Goal: Information Seeking & Learning: Learn about a topic

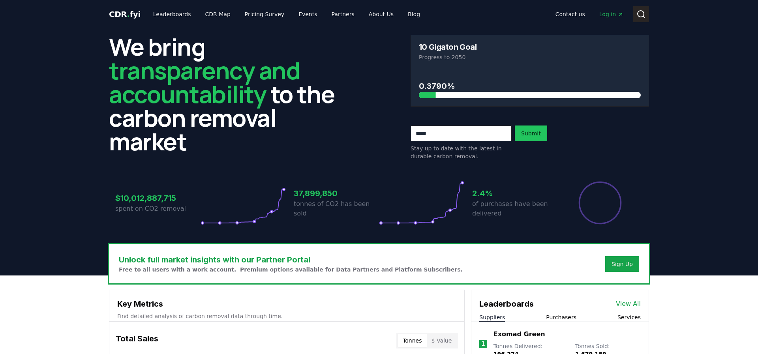
click at [641, 15] on icon at bounding box center [641, 13] width 9 height 9
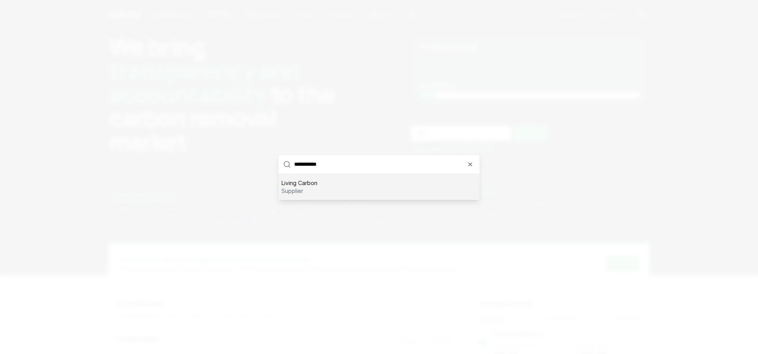
type input "**********"
click at [347, 184] on div "Living Carbon supplier" at bounding box center [378, 186] width 201 height 25
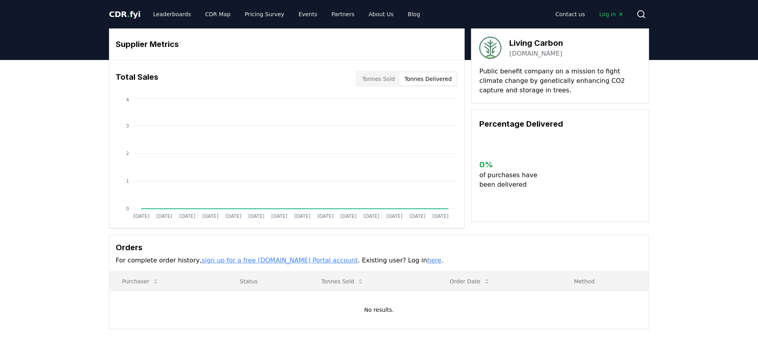
click at [421, 79] on button "Tonnes Delivered" at bounding box center [428, 79] width 57 height 13
click at [382, 79] on button "Tonnes Sold" at bounding box center [378, 79] width 42 height 13
click at [426, 78] on button "Tonnes Delivered" at bounding box center [428, 79] width 57 height 13
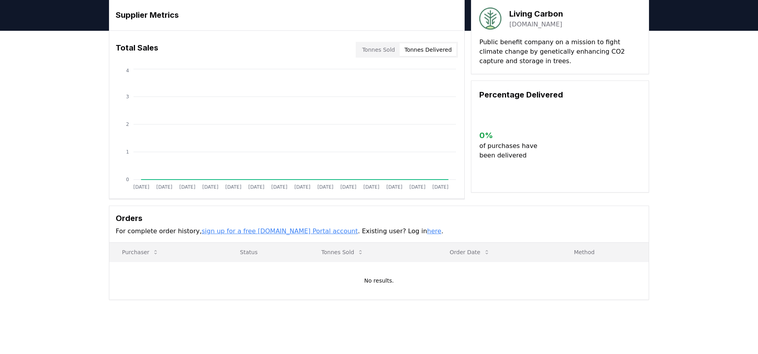
scroll to position [26, 0]
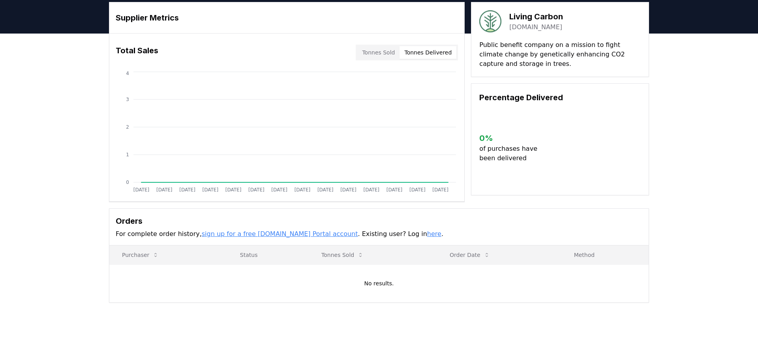
drag, startPoint x: 375, startPoint y: 52, endPoint x: 348, endPoint y: 66, distance: 31.1
click at [375, 52] on button "Tonnes Sold" at bounding box center [378, 52] width 42 height 13
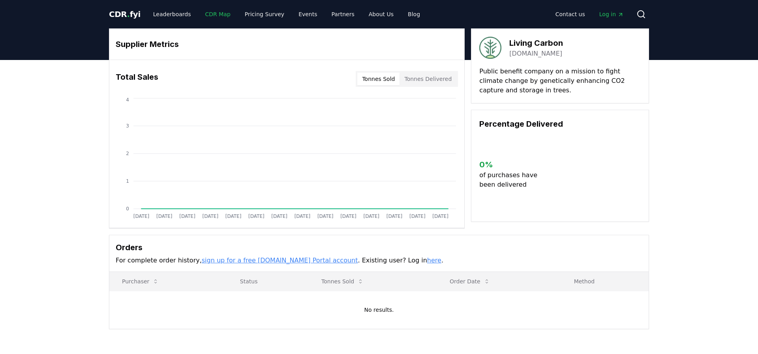
click at [203, 13] on link "CDR Map" at bounding box center [218, 14] width 38 height 14
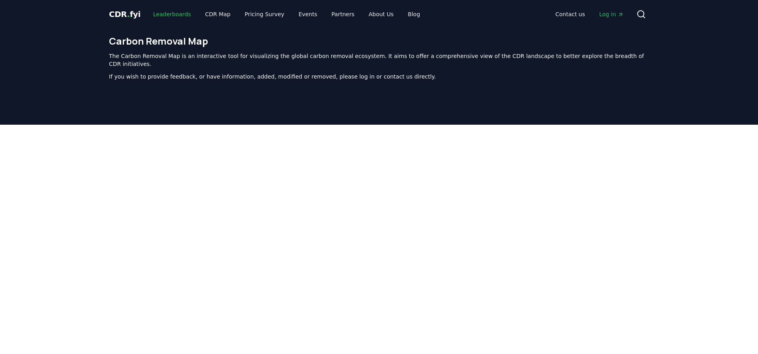
click at [173, 19] on link "Leaderboards" at bounding box center [172, 14] width 51 height 14
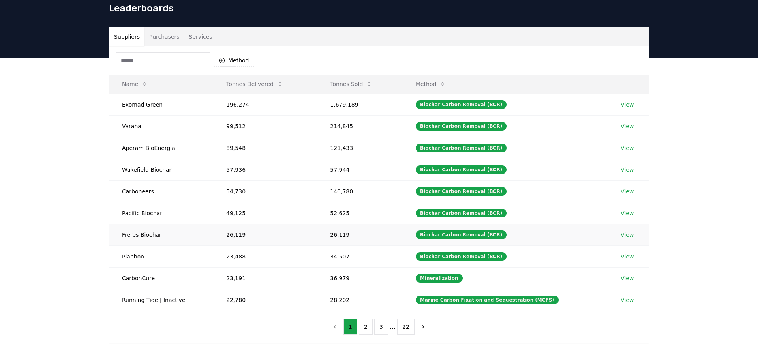
scroll to position [41, 0]
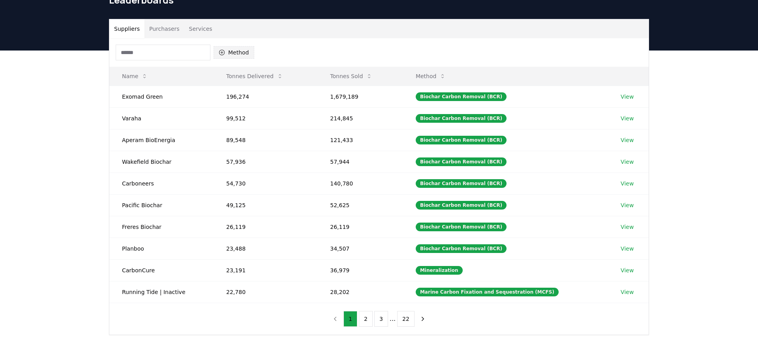
click at [235, 51] on button "Method" at bounding box center [234, 52] width 41 height 13
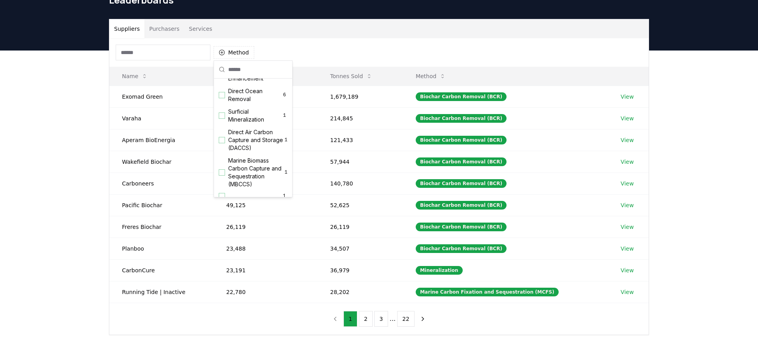
scroll to position [246, 0]
